Goal: Navigation & Orientation: Find specific page/section

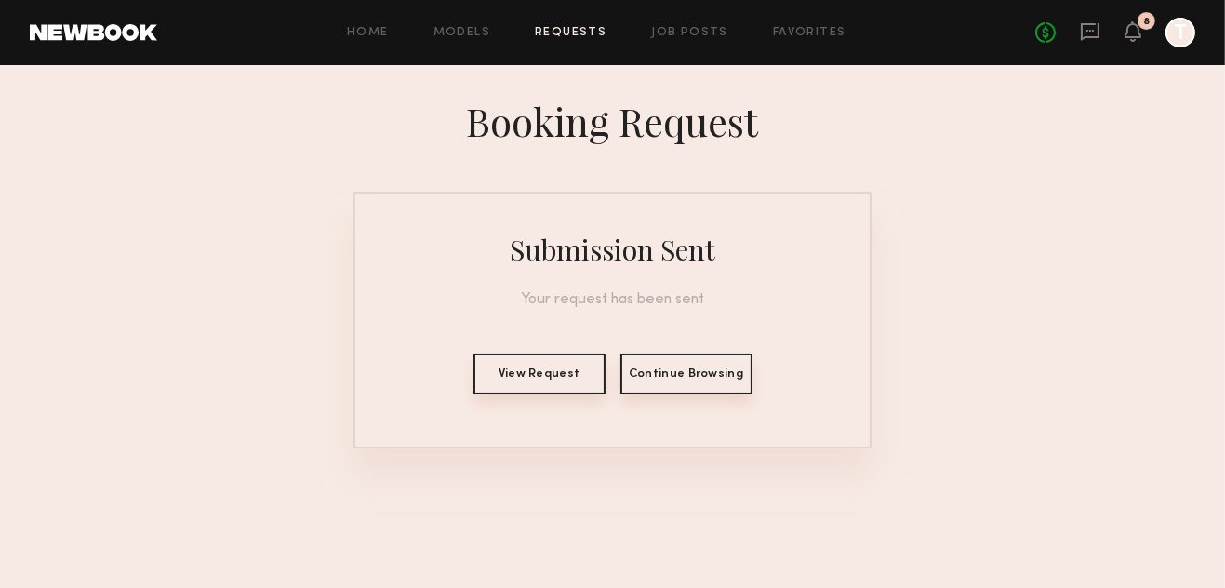
click at [119, 41] on header "Home Models Requests Job Posts Favorites Sign Out No fees up to $5,000 8 T" at bounding box center [612, 32] width 1225 height 65
click at [1087, 30] on icon at bounding box center [1089, 31] width 7 height 2
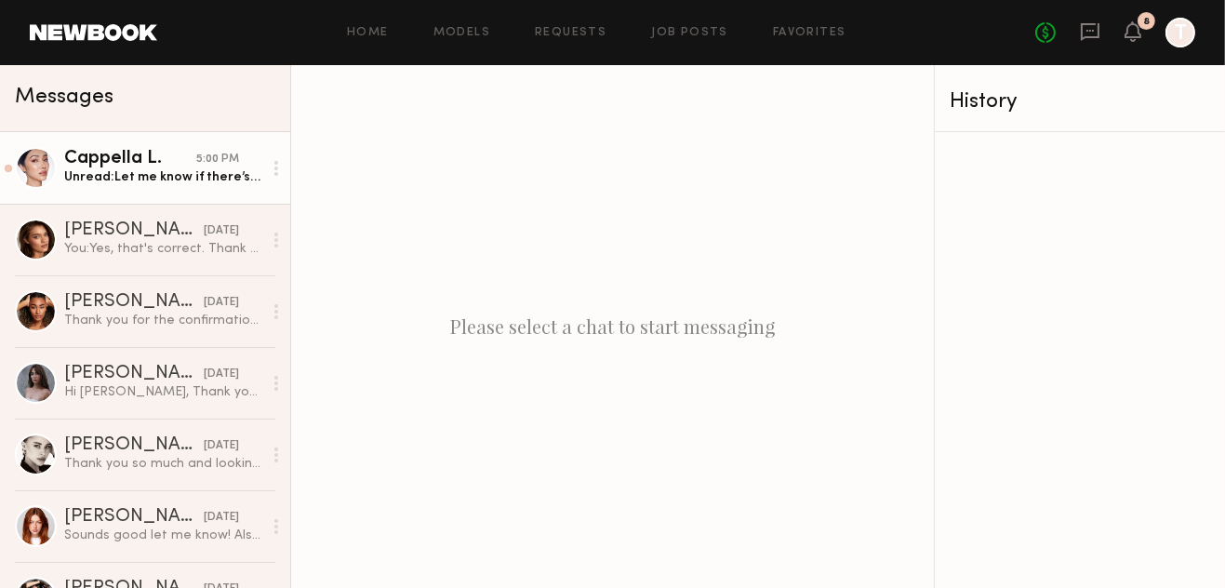
click at [108, 179] on div "Unread: Let me know if there’s any preparation needed. :)" at bounding box center [163, 177] width 198 height 18
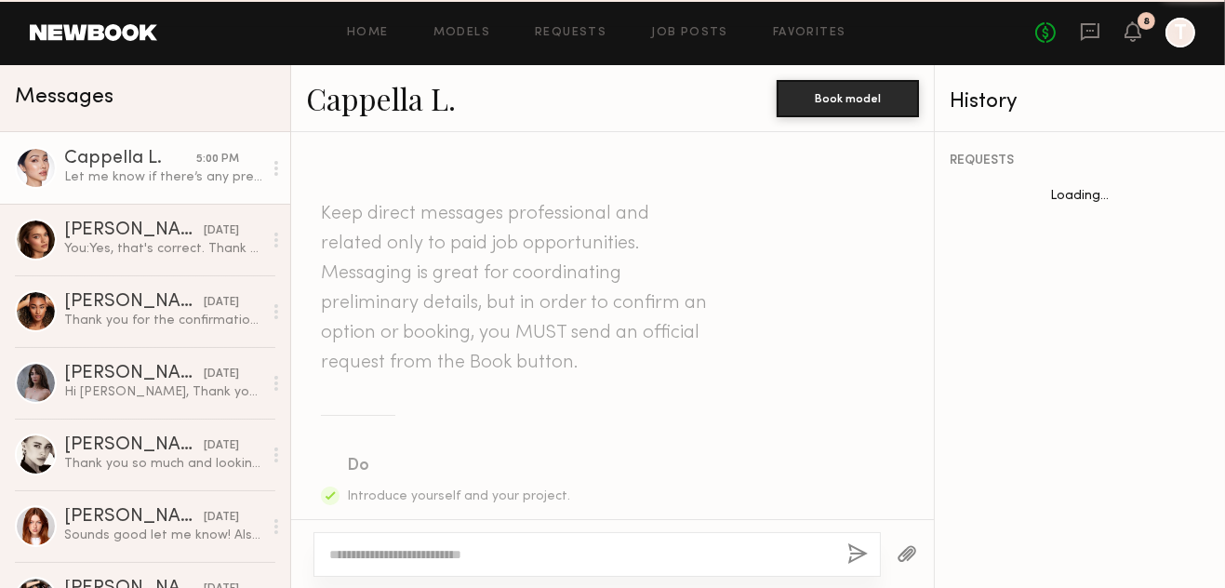
scroll to position [3141, 0]
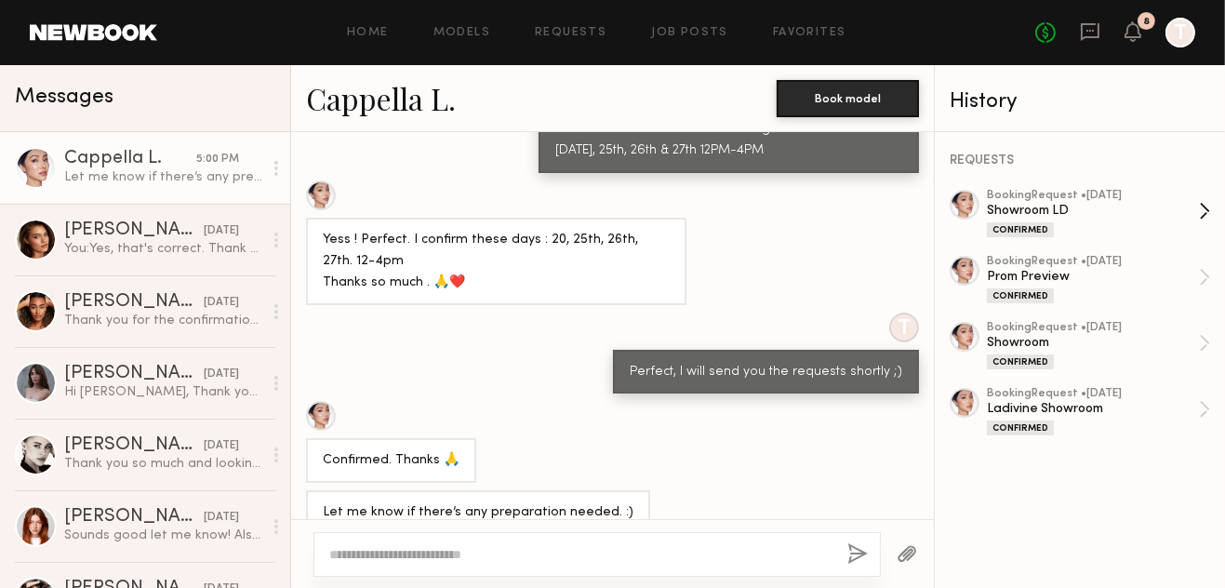
click at [1203, 212] on link "booking Request • [DATE] Showroom LD Confirmed" at bounding box center [1098, 213] width 223 height 47
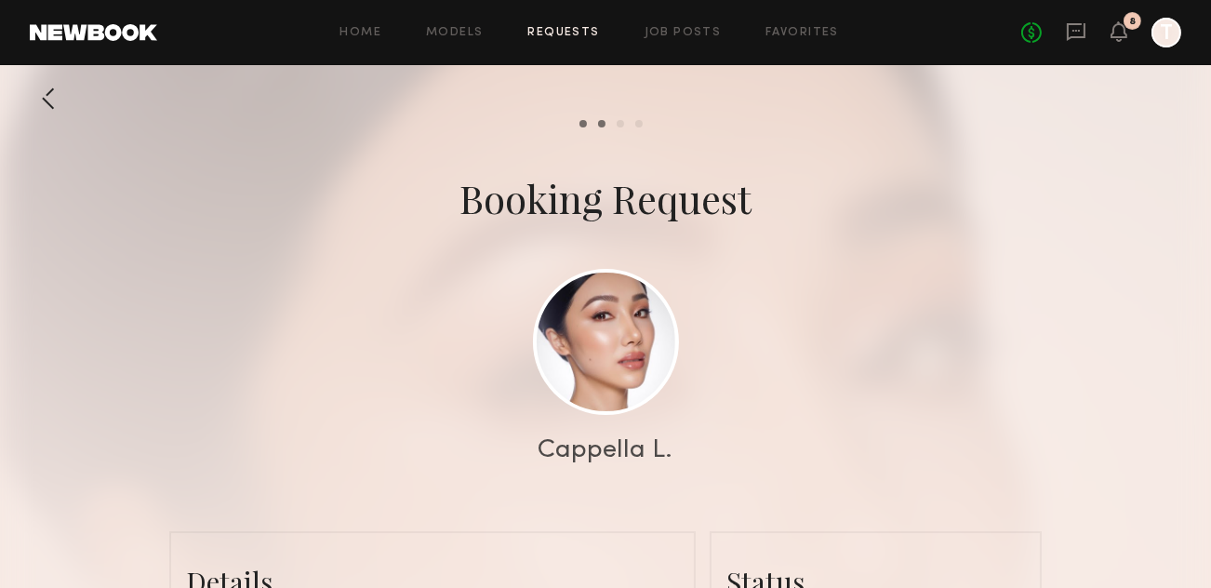
click at [573, 34] on link "Requests" at bounding box center [564, 33] width 72 height 12
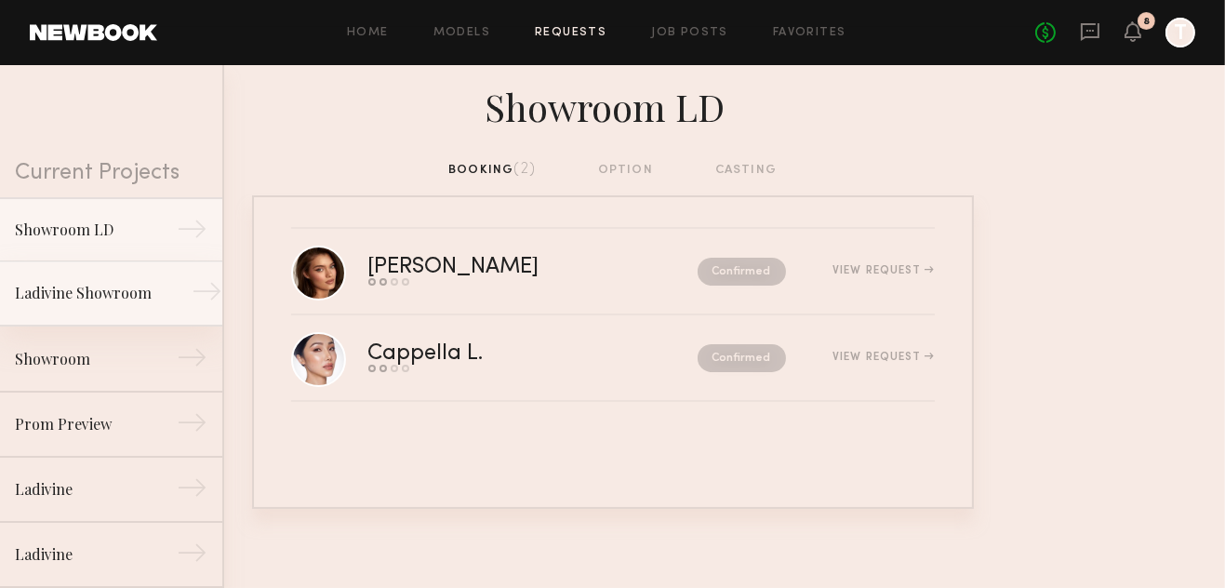
click at [66, 290] on div "Ladivine Showroom" at bounding box center [96, 293] width 162 height 22
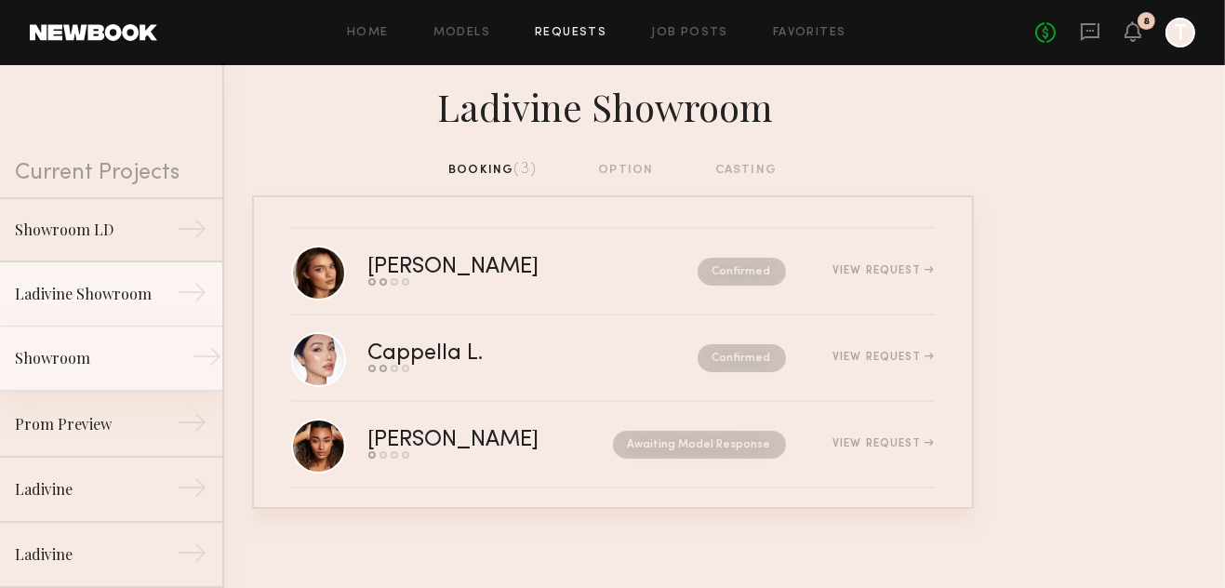
click at [66, 367] on div "Showroom" at bounding box center [96, 358] width 162 height 22
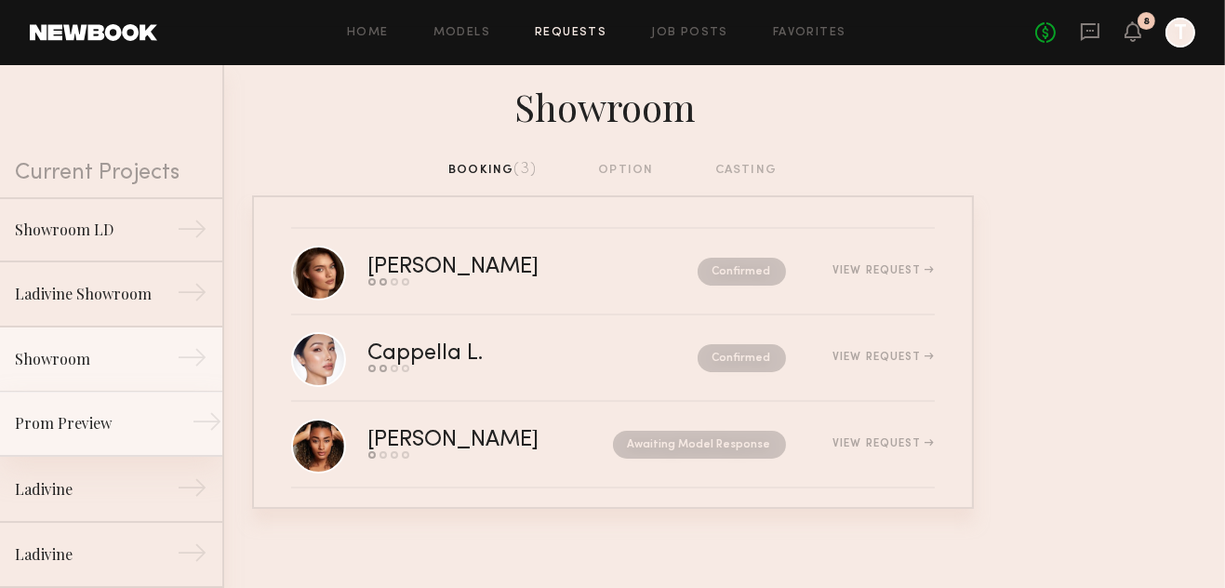
click at [72, 435] on link "Prom Preview →" at bounding box center [111, 424] width 222 height 65
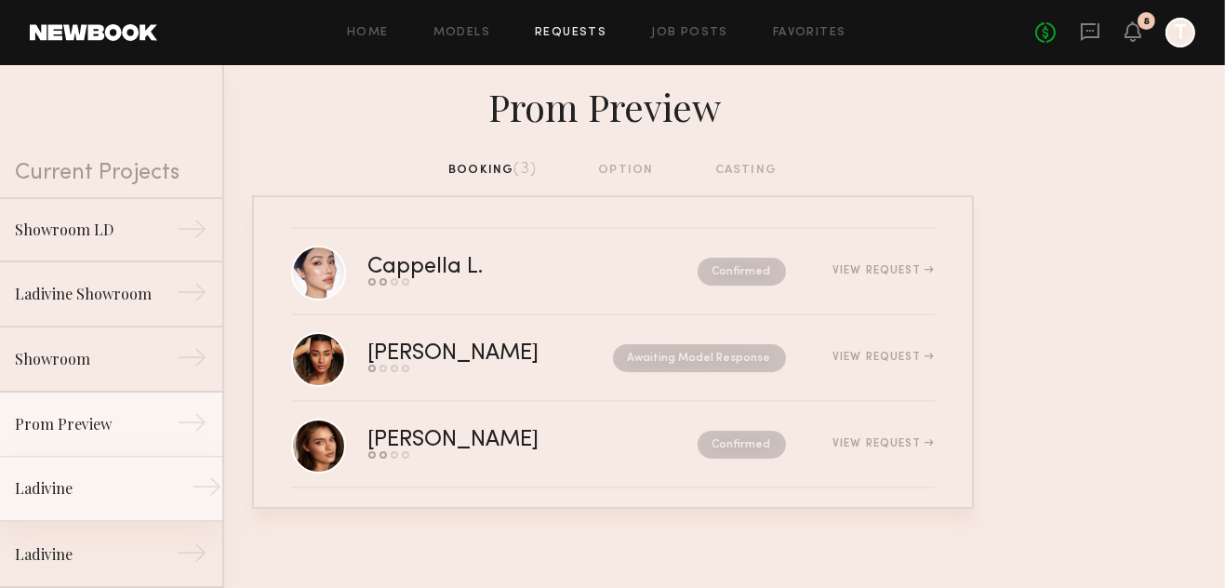
click at [64, 501] on link "Ladivine →" at bounding box center [111, 489] width 222 height 65
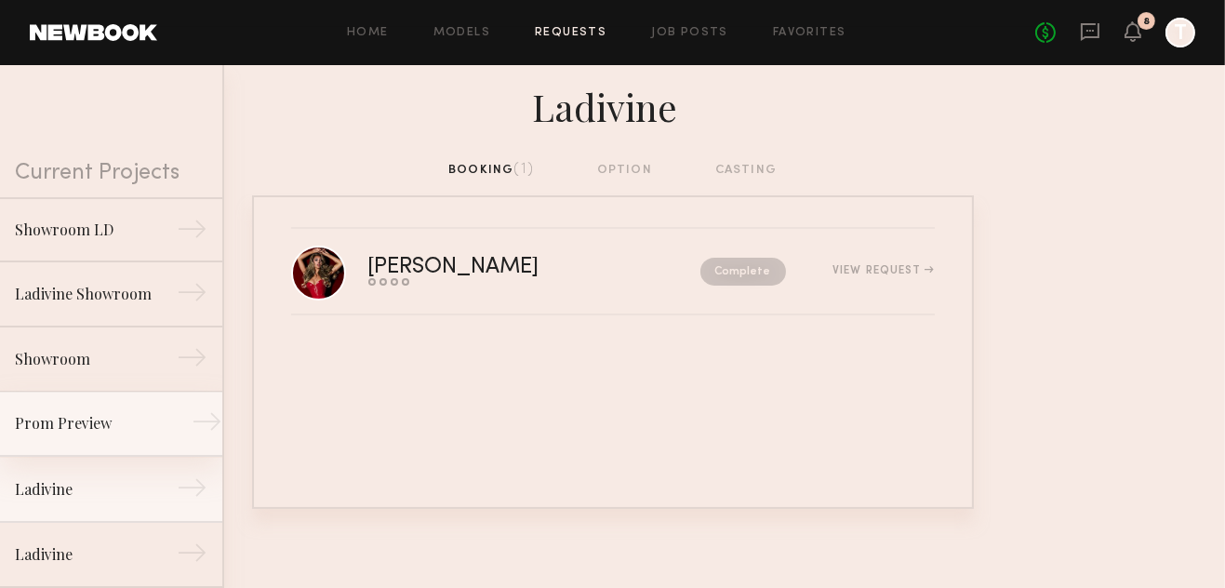
click at [50, 421] on div "Prom Preview" at bounding box center [96, 423] width 162 height 22
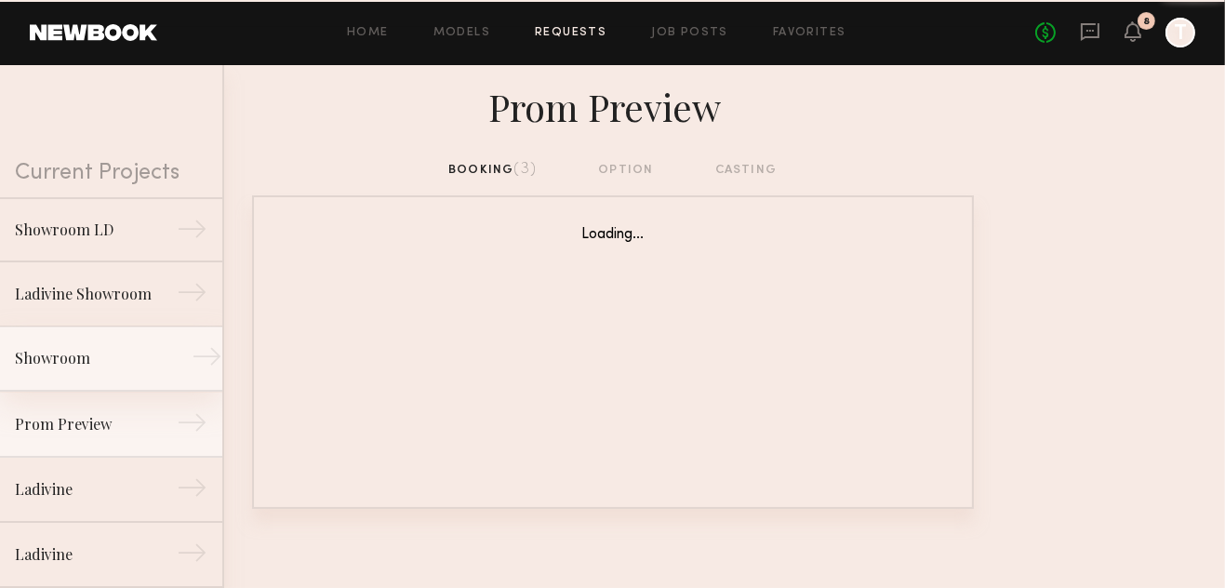
click at [69, 363] on div "Showroom" at bounding box center [96, 358] width 162 height 22
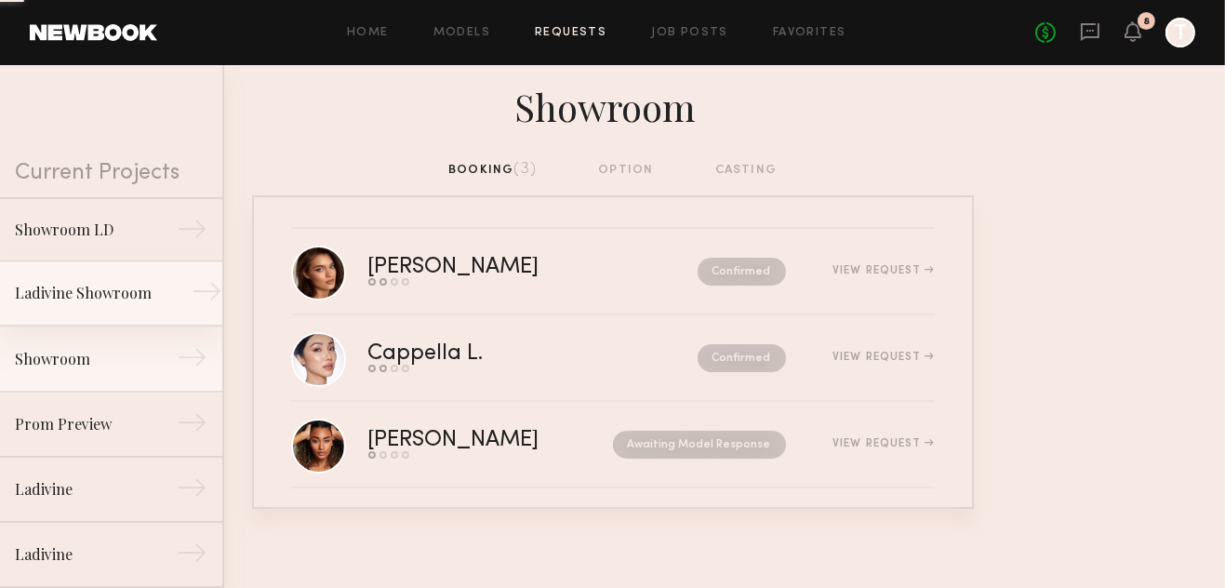
click at [81, 298] on div "Ladivine Showroom" at bounding box center [96, 293] width 162 height 22
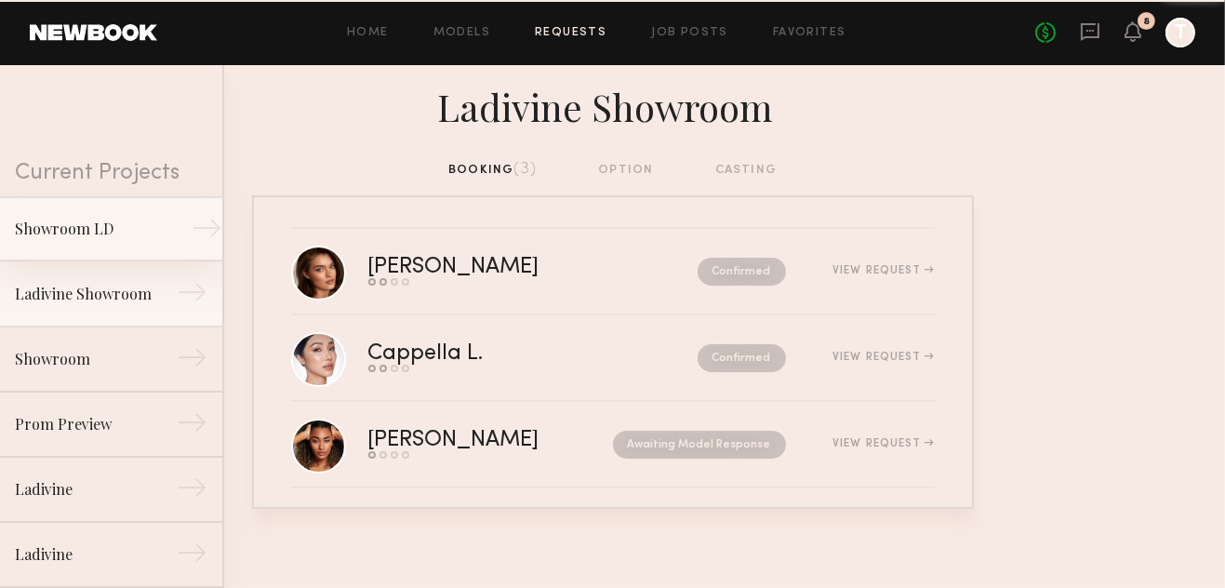
click at [91, 236] on div "Showroom LD" at bounding box center [96, 229] width 162 height 22
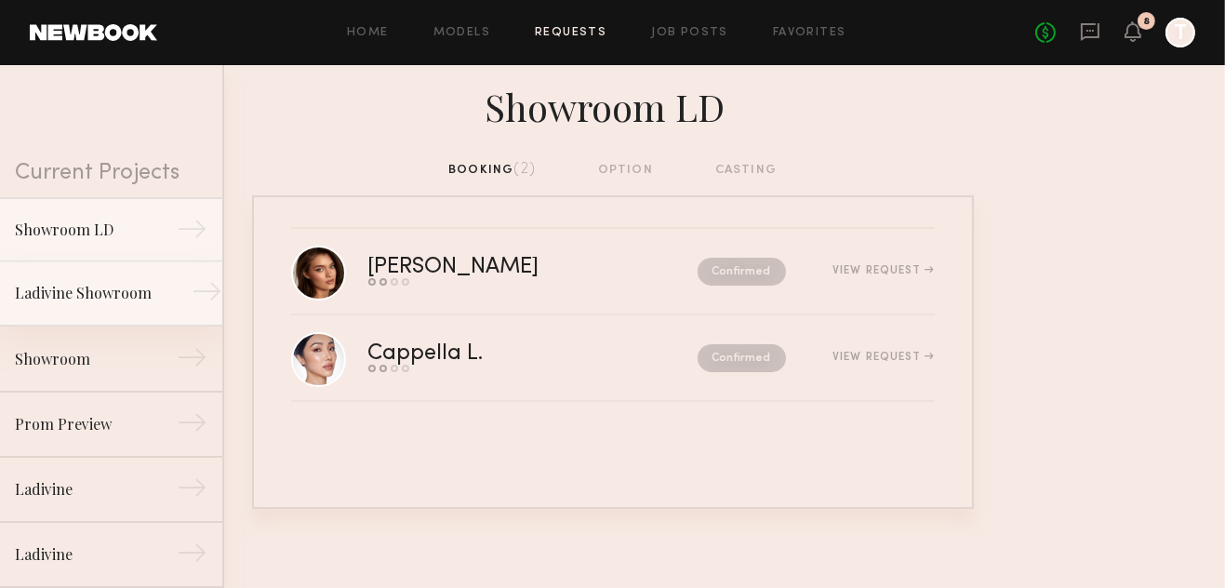
click at [65, 295] on div "Ladivine Showroom" at bounding box center [96, 293] width 162 height 22
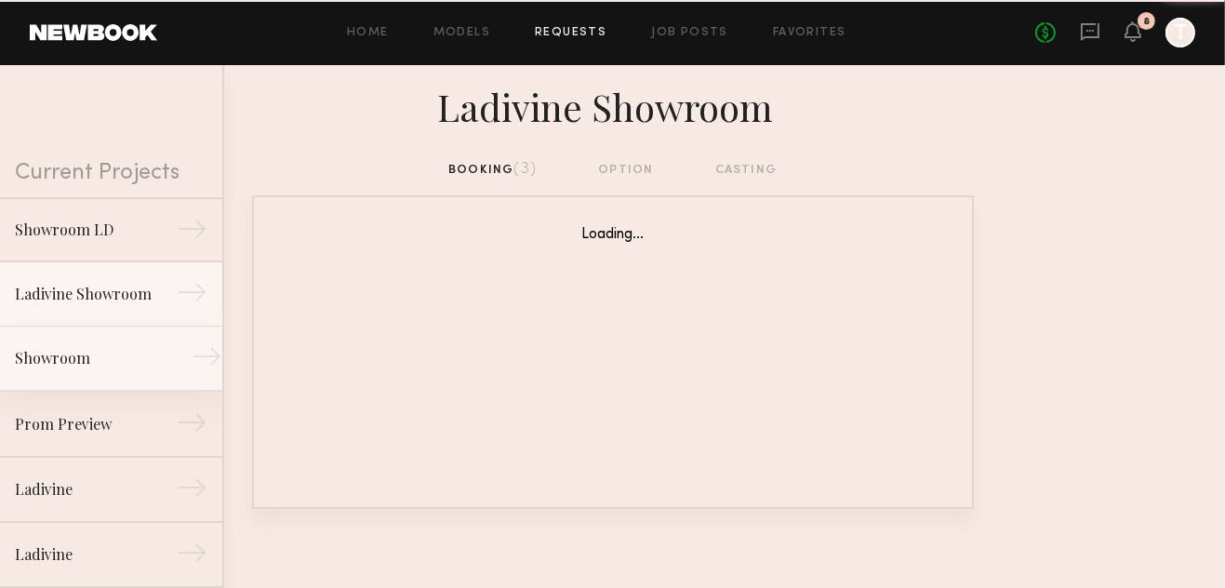
click at [47, 356] on div "Showroom" at bounding box center [96, 358] width 162 height 22
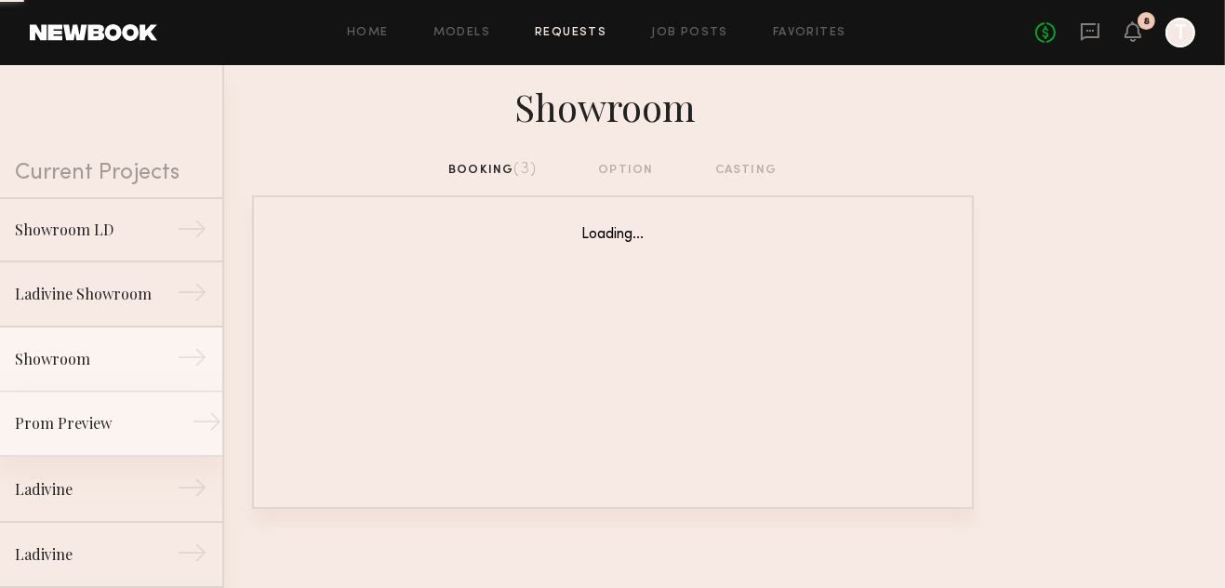
click at [43, 430] on div "Prom Preview" at bounding box center [96, 423] width 162 height 22
